Goal: Task Accomplishment & Management: Manage account settings

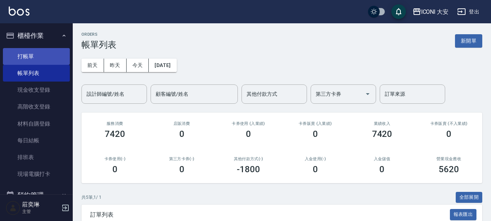
click at [38, 54] on link "打帳單" at bounding box center [36, 56] width 67 height 17
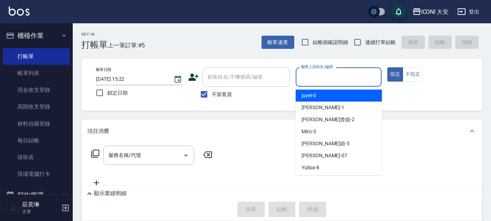
click at [342, 82] on input "服務人員姓名/編號" at bounding box center [339, 77] width 80 height 13
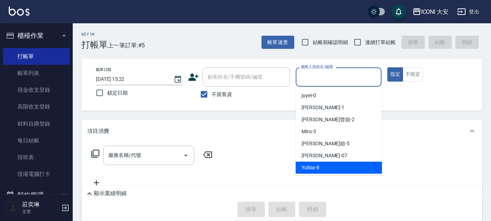
click at [312, 169] on span "Yulisa -8" at bounding box center [311, 168] width 18 height 8
type input "Yulisa-8"
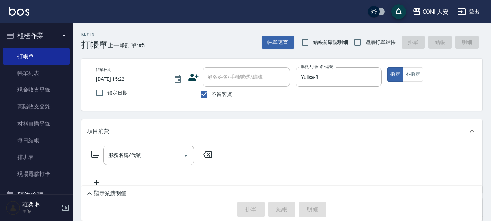
click at [94, 151] on icon at bounding box center [95, 153] width 9 height 9
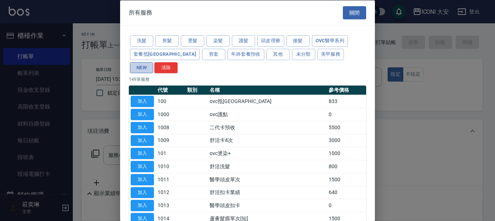
click at [153, 62] on button "NEW" at bounding box center [141, 67] width 23 height 11
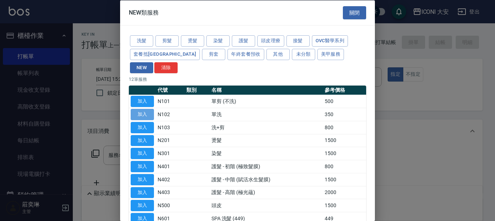
click at [142, 109] on button "加入" at bounding box center [142, 114] width 23 height 11
type input "單洗(N102)"
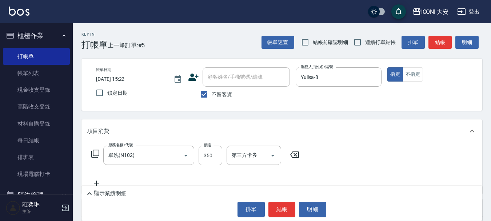
click at [214, 158] on input "350" at bounding box center [211, 156] width 24 height 20
type input "549"
click at [277, 210] on button "結帳" at bounding box center [282, 209] width 27 height 15
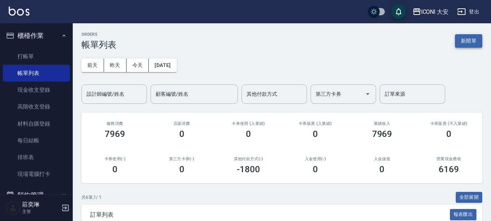
click at [458, 41] on button "新開單" at bounding box center [468, 40] width 27 height 13
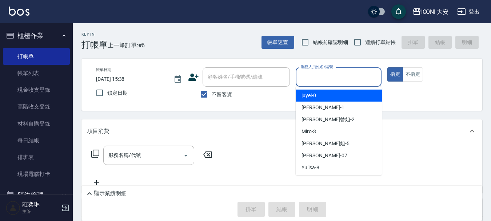
click at [321, 78] on input "服務人員姓名/編號" at bounding box center [339, 77] width 80 height 13
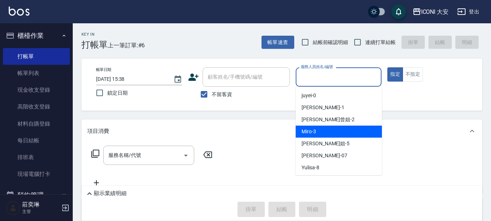
click at [325, 131] on div "Miro -3" at bounding box center [339, 132] width 86 height 12
type input "Miro-3"
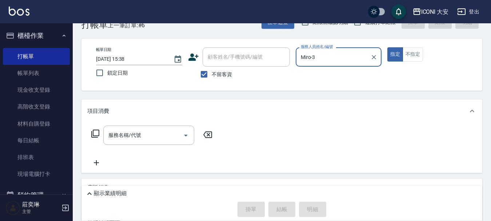
scroll to position [36, 0]
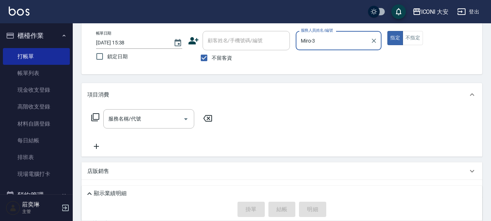
click at [94, 117] on icon at bounding box center [95, 117] width 8 height 8
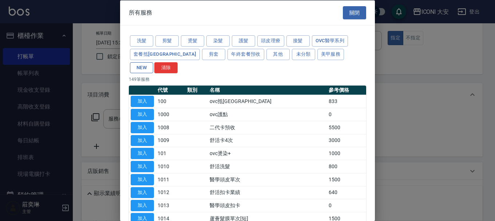
click at [153, 62] on button "NEW" at bounding box center [141, 67] width 23 height 11
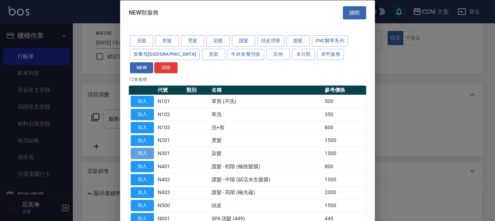
click at [149, 148] on button "加入" at bounding box center [142, 153] width 23 height 11
type input "染髮(N301)"
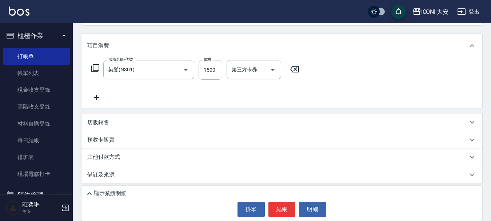
scroll to position [88, 0]
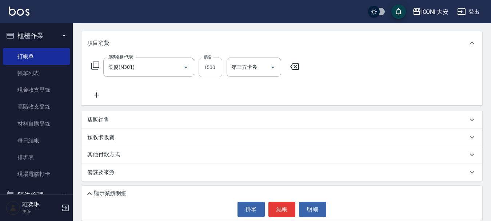
click at [205, 72] on input "1500" at bounding box center [211, 68] width 24 height 20
type input "1939"
click at [103, 152] on p "其他付款方式" at bounding box center [105, 155] width 36 height 8
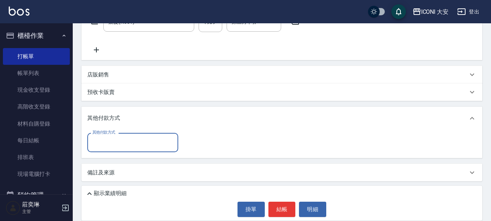
scroll to position [134, 0]
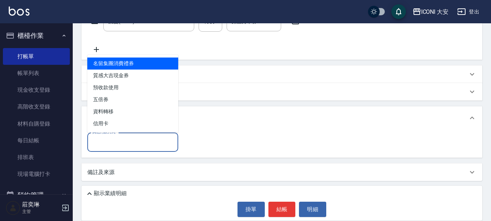
click at [140, 145] on input "其他付款方式" at bounding box center [133, 142] width 84 height 13
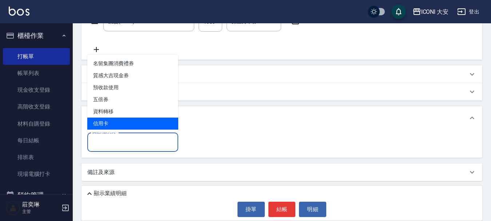
click at [131, 125] on span "信用卡" at bounding box center [132, 124] width 91 height 12
type input "信用卡"
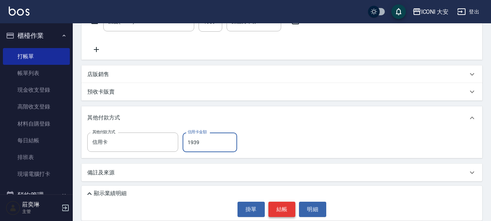
type input "1939"
click at [279, 207] on button "結帳" at bounding box center [282, 209] width 27 height 15
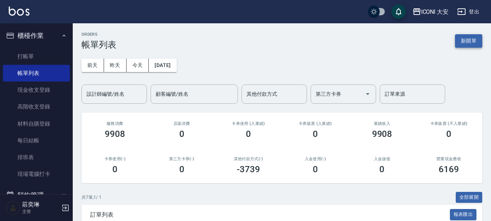
click at [477, 40] on button "新開單" at bounding box center [468, 40] width 27 height 13
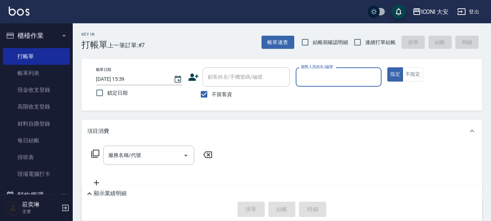
click at [324, 77] on input "服務人員姓名/編號" at bounding box center [339, 77] width 80 height 13
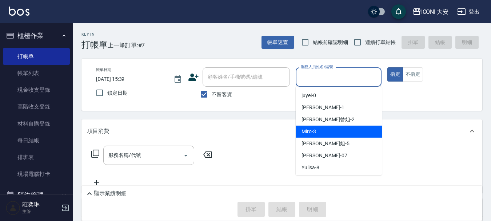
click at [320, 127] on div "Miro -3" at bounding box center [339, 132] width 86 height 12
type input "Miro-3"
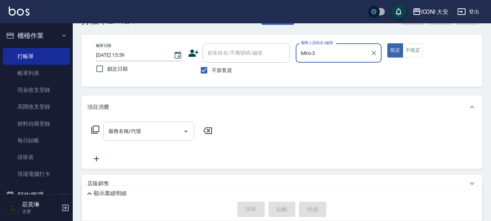
scroll to position [36, 0]
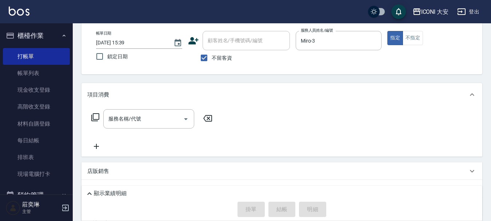
click at [95, 118] on icon at bounding box center [95, 117] width 9 height 9
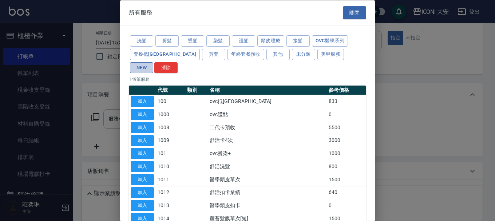
click at [153, 62] on button "NEW" at bounding box center [141, 67] width 23 height 11
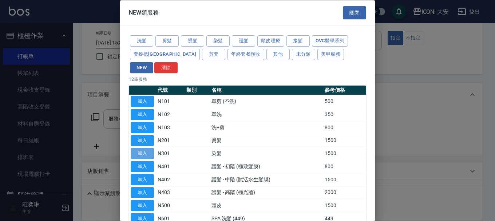
click at [137, 148] on button "加入" at bounding box center [142, 153] width 23 height 11
type input "染髮(N301)"
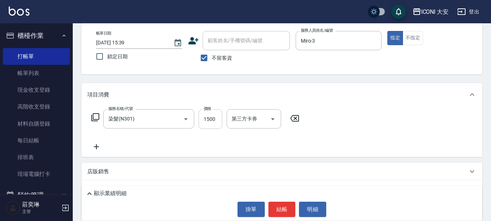
click at [211, 118] on input "1500" at bounding box center [211, 119] width 24 height 20
type input "1299"
click at [283, 207] on button "結帳" at bounding box center [282, 209] width 27 height 15
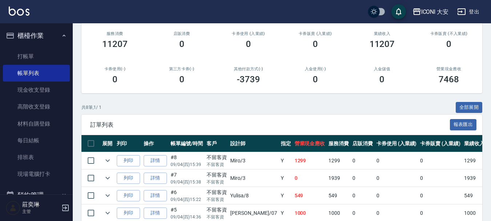
scroll to position [109, 0]
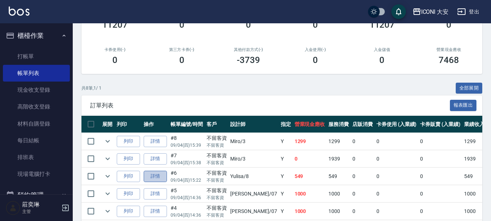
click at [158, 177] on link "詳情" at bounding box center [155, 176] width 23 height 11
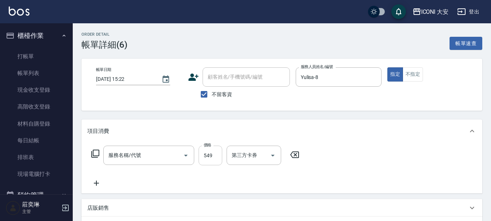
type input "[DATE] 15:22"
checkbox input "true"
type input "Yulisa-8"
type input "單洗(N102)"
click at [95, 153] on icon at bounding box center [95, 153] width 9 height 9
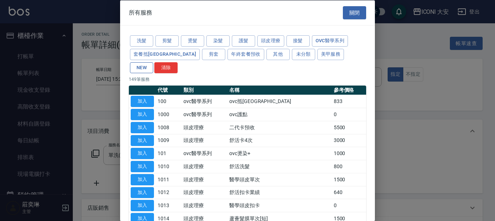
click at [153, 62] on button "NEW" at bounding box center [141, 67] width 23 height 11
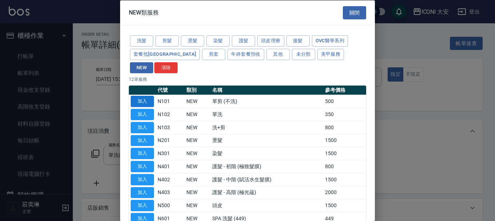
click at [146, 96] on button "加入" at bounding box center [142, 101] width 23 height 11
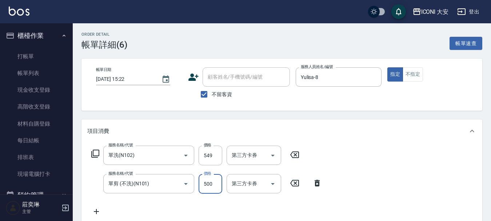
click at [217, 183] on input "500" at bounding box center [211, 184] width 24 height 20
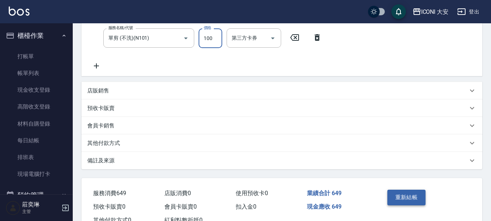
type input "100"
click at [405, 197] on button "重新結帳" at bounding box center [407, 197] width 39 height 15
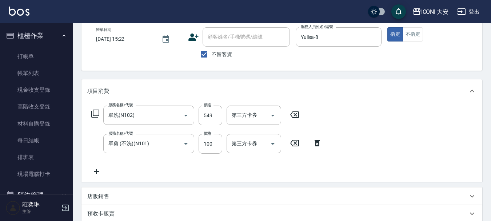
scroll to position [36, 0]
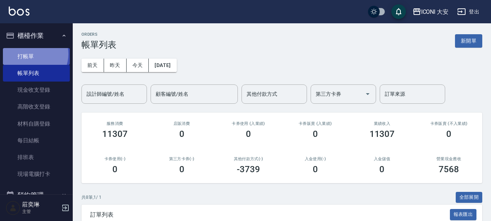
click at [31, 54] on link "打帳單" at bounding box center [36, 56] width 67 height 17
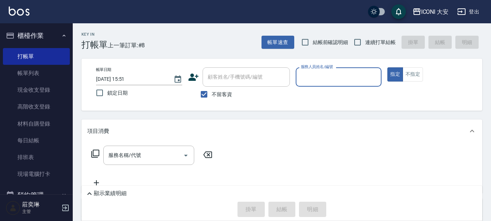
click at [337, 70] on div "服務人員姓名/編號" at bounding box center [339, 76] width 86 height 19
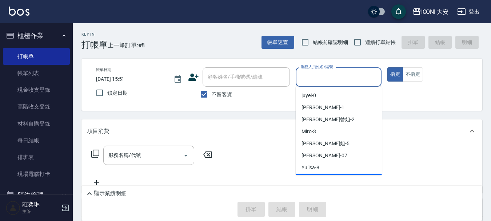
scroll to position [13, 0]
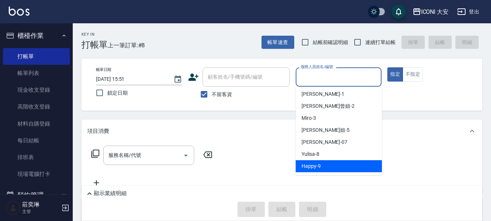
click at [317, 168] on span "Happy -9" at bounding box center [311, 166] width 19 height 8
type input "Happy-9"
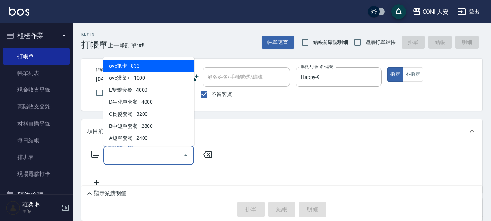
click at [157, 151] on input "服務名稱/代號" at bounding box center [144, 155] width 74 height 13
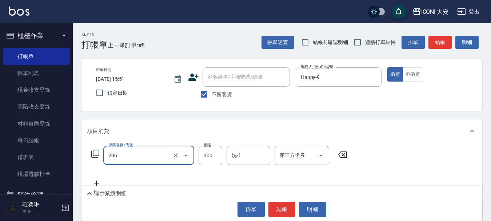
type input "洗髮(206)"
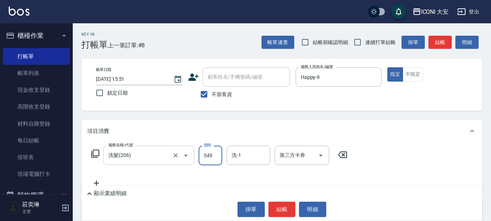
type input "549"
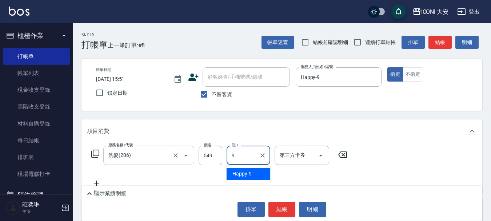
type input "Happy-9"
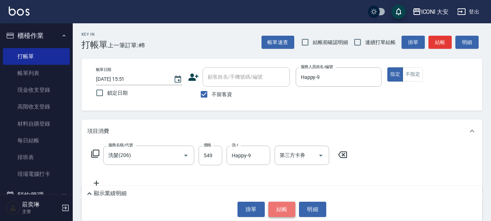
click at [285, 208] on button "結帳" at bounding box center [282, 209] width 27 height 15
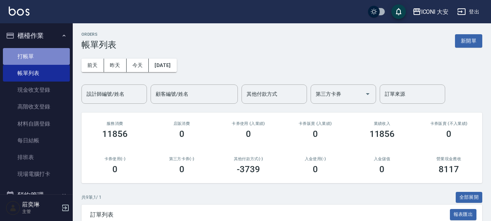
click at [38, 54] on link "打帳單" at bounding box center [36, 56] width 67 height 17
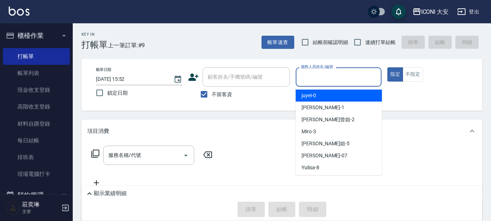
click at [345, 74] on input "服務人員姓名/編號" at bounding box center [339, 77] width 80 height 13
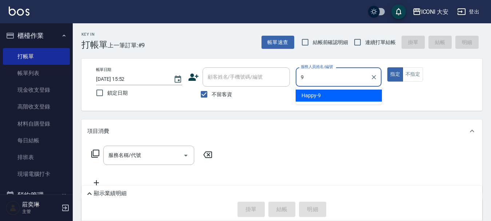
type input "Happy-9"
type button "true"
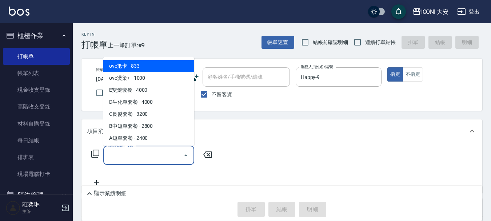
click at [160, 155] on input "服務名稱/代號" at bounding box center [144, 155] width 74 height 13
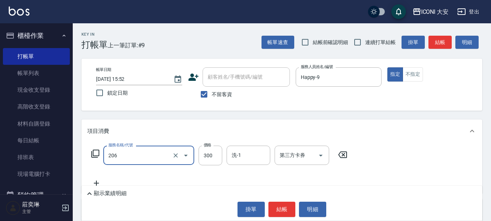
type input "洗髮(206)"
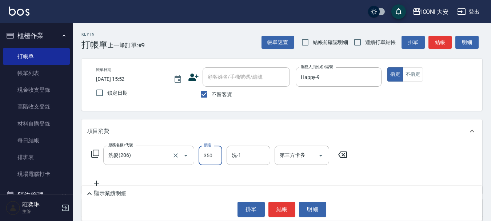
type input "350"
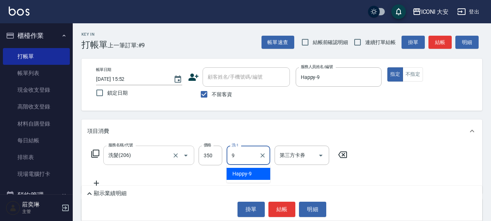
type input "Happy-9"
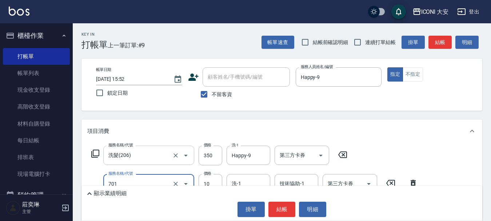
type input "[PERSON_NAME](701)"
type input "20"
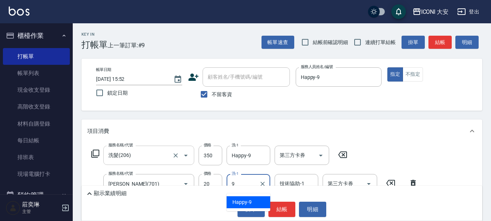
type input "Happy-9"
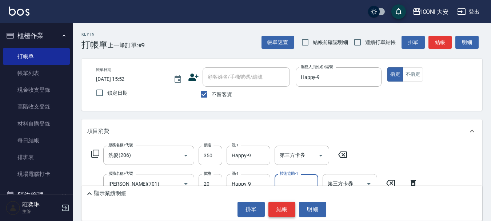
click at [276, 208] on button "結帳" at bounding box center [282, 209] width 27 height 15
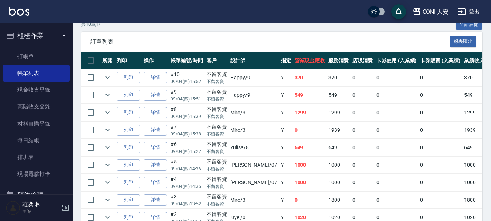
scroll to position [182, 0]
